Goal: Obtain resource: Obtain resource

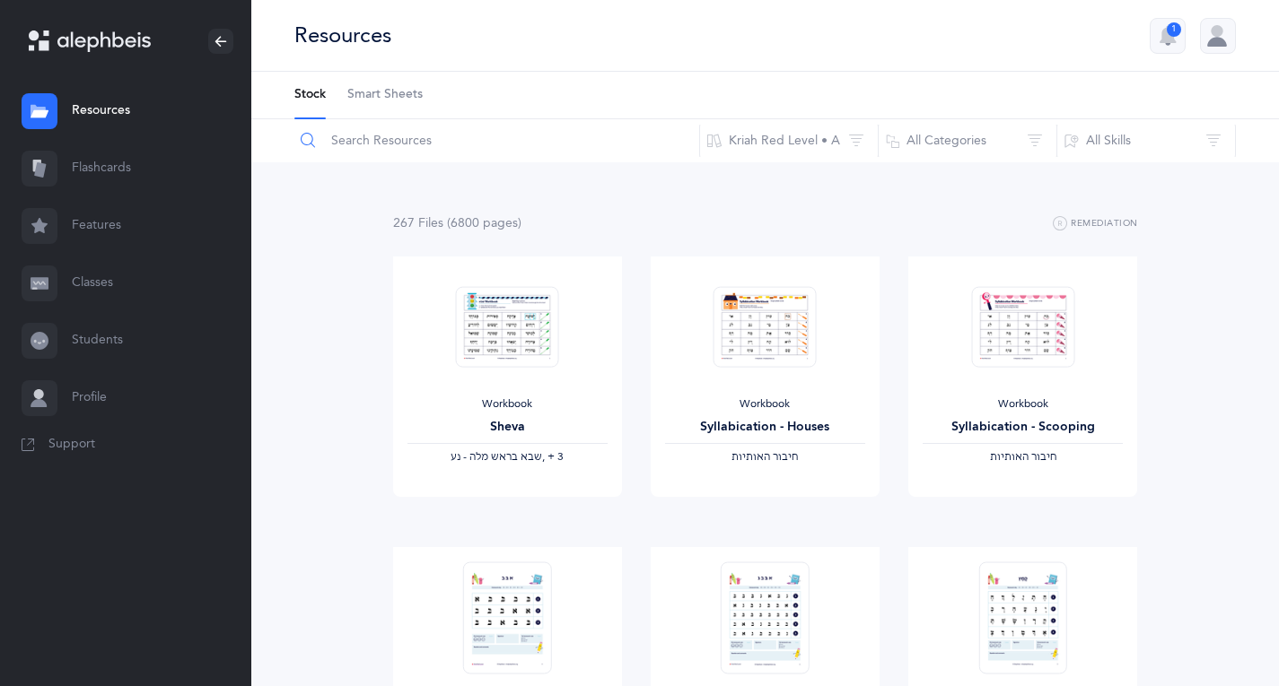
click at [371, 141] on input "text" at bounding box center [496, 140] width 406 height 43
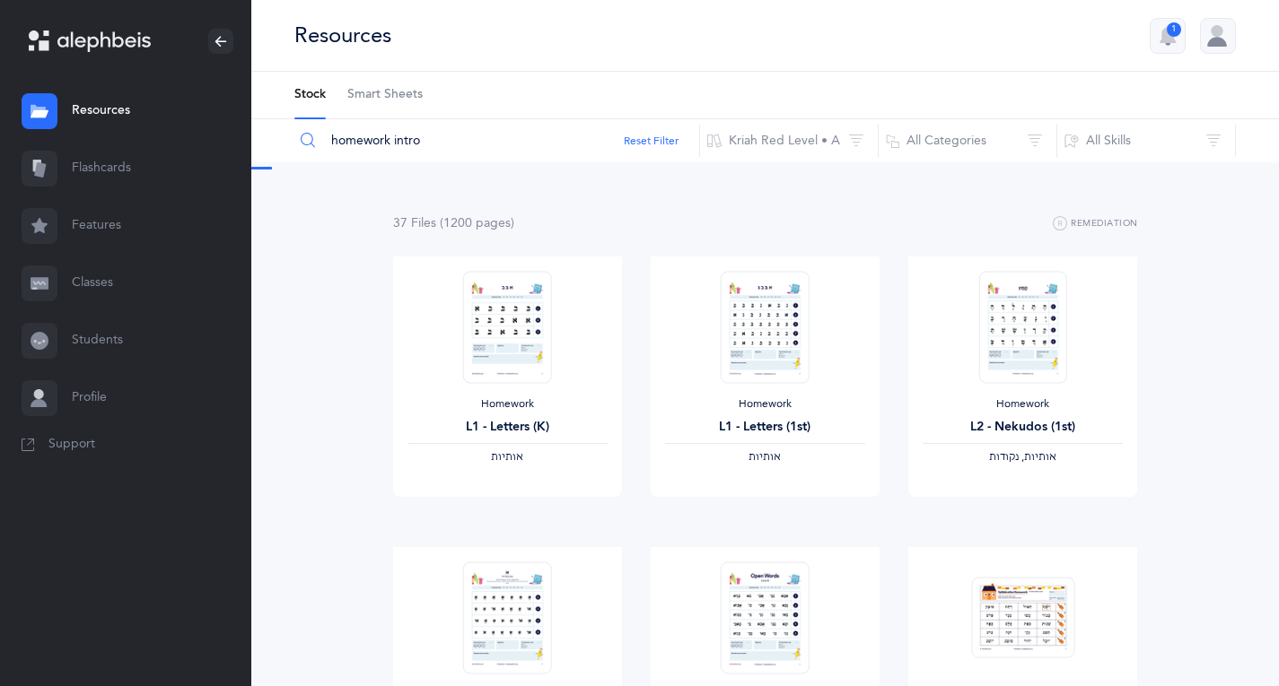
type input "homework intro"
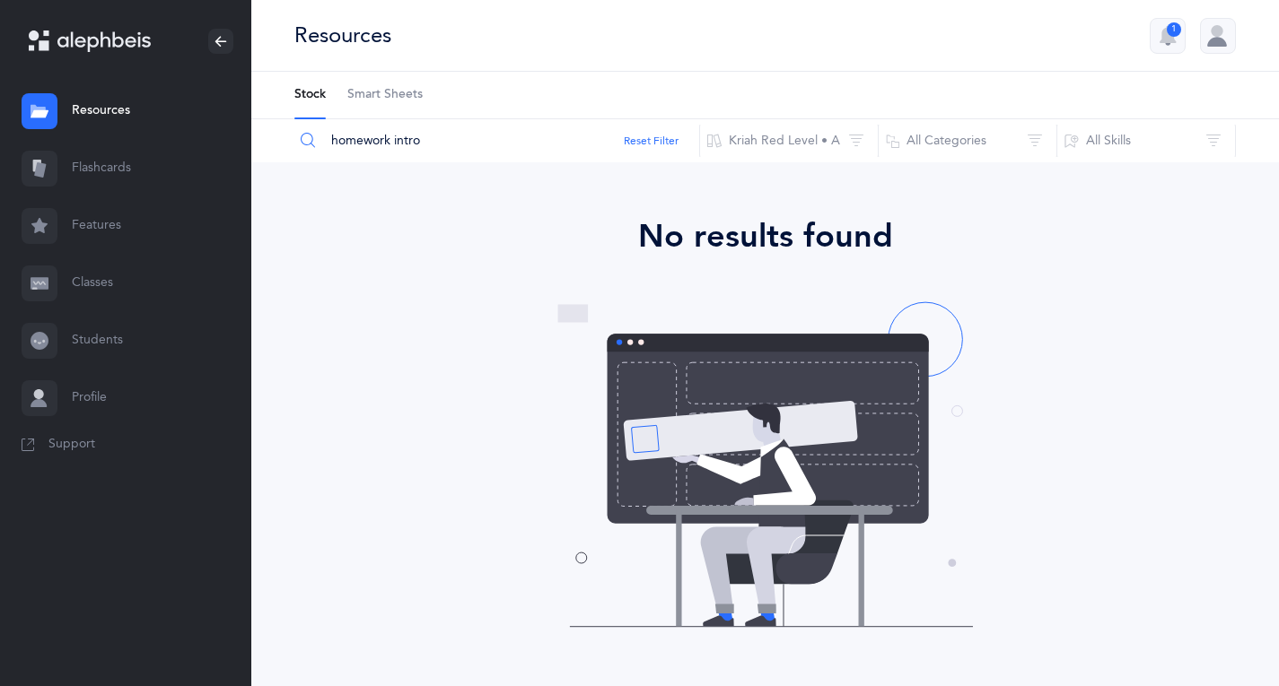
click at [109, 107] on link "Resources" at bounding box center [125, 111] width 251 height 57
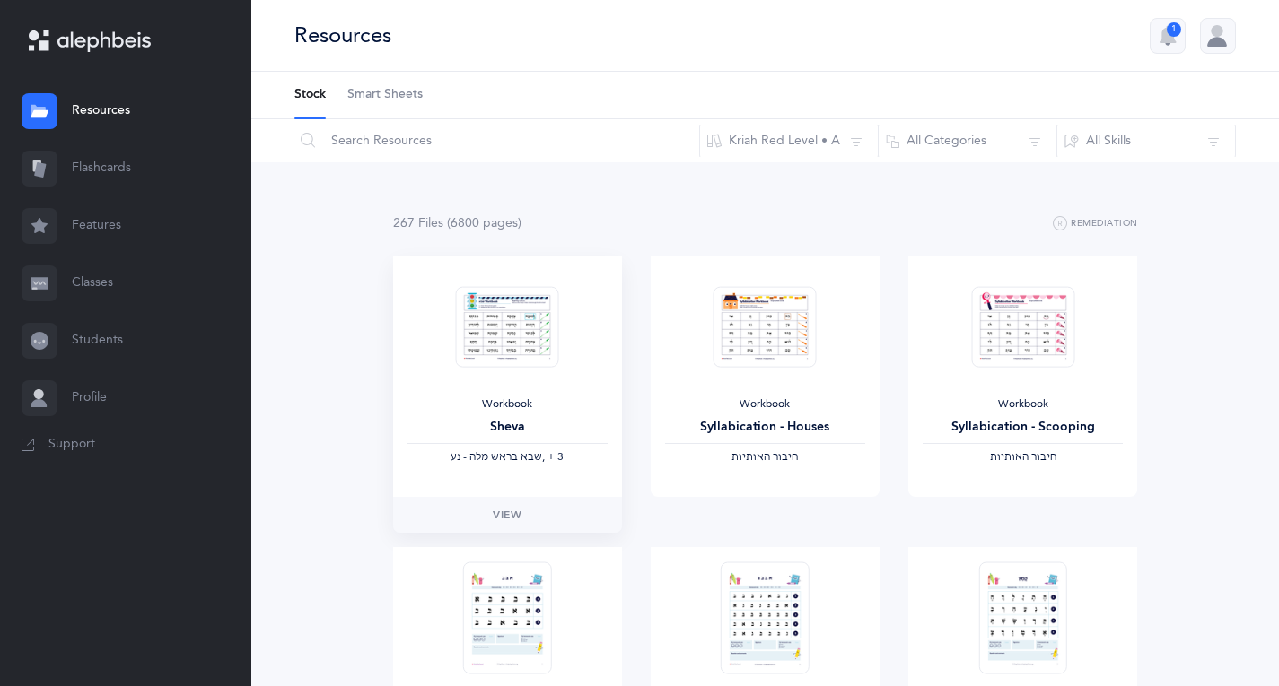
scroll to position [359, 0]
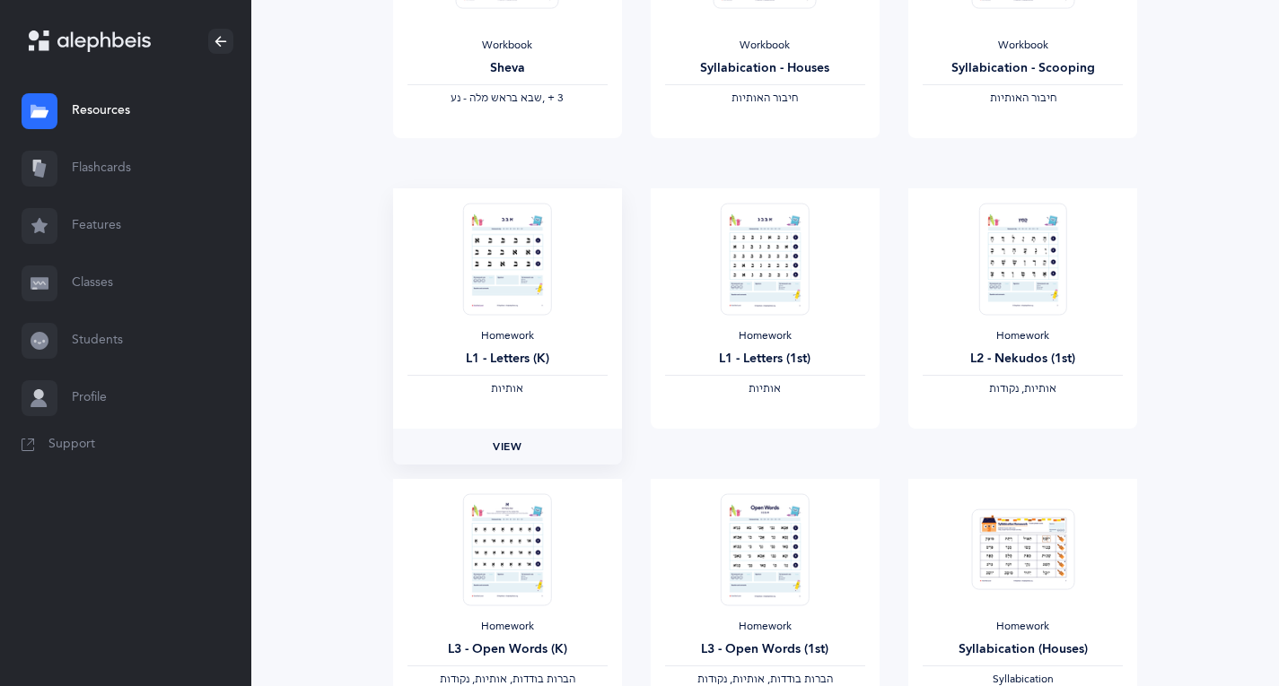
click at [499, 447] on span "View" at bounding box center [507, 447] width 29 height 16
